Goal: Task Accomplishment & Management: Complete application form

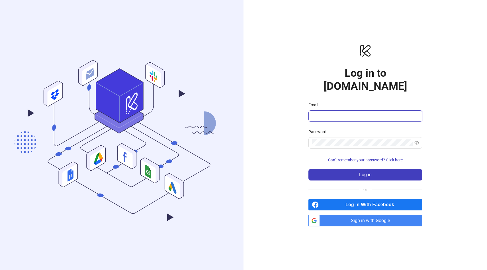
click at [374, 113] on input "Email" at bounding box center [365, 116] width 106 height 7
type input "**********"
click at [379, 216] on span "Sign in with Google" at bounding box center [372, 220] width 100 height 11
